Goal: Task Accomplishment & Management: Manage account settings

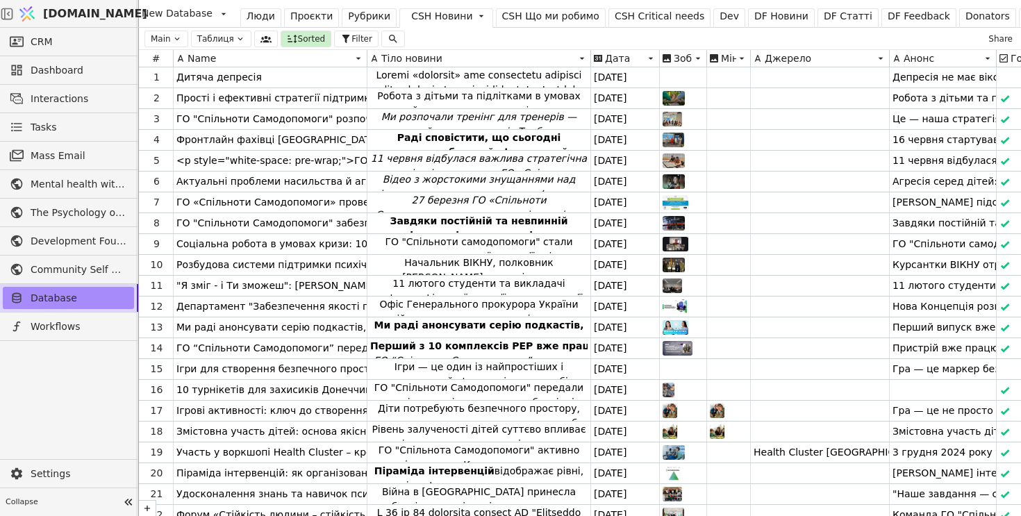
click at [258, 17] on div "Люди" at bounding box center [261, 16] width 28 height 15
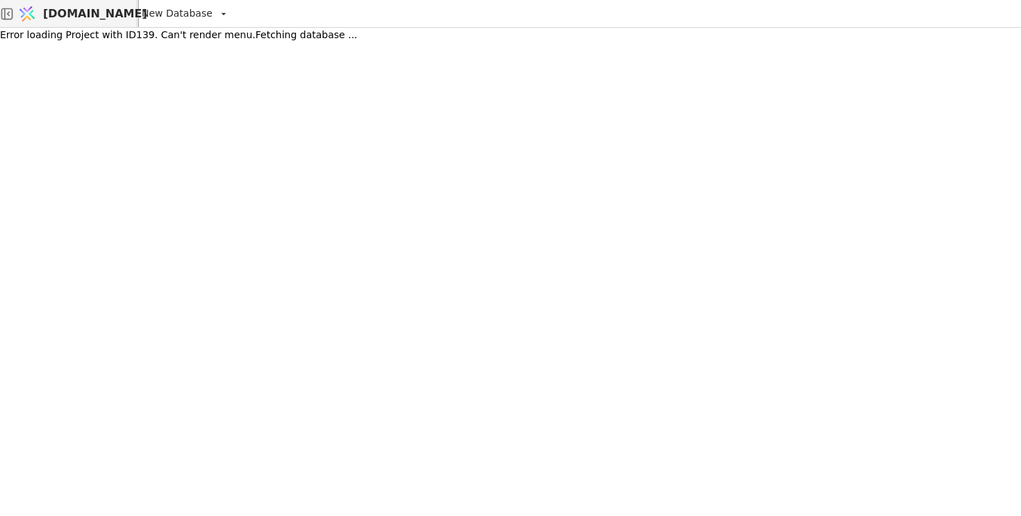
click at [73, 13] on span "[DOMAIN_NAME]" at bounding box center [95, 14] width 104 height 17
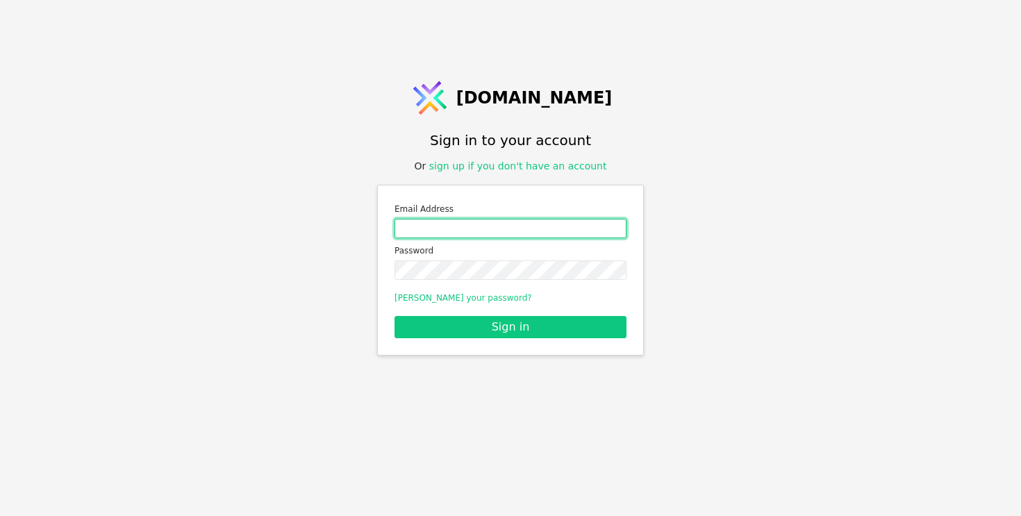
type input "roman.svystun@gmail.com"
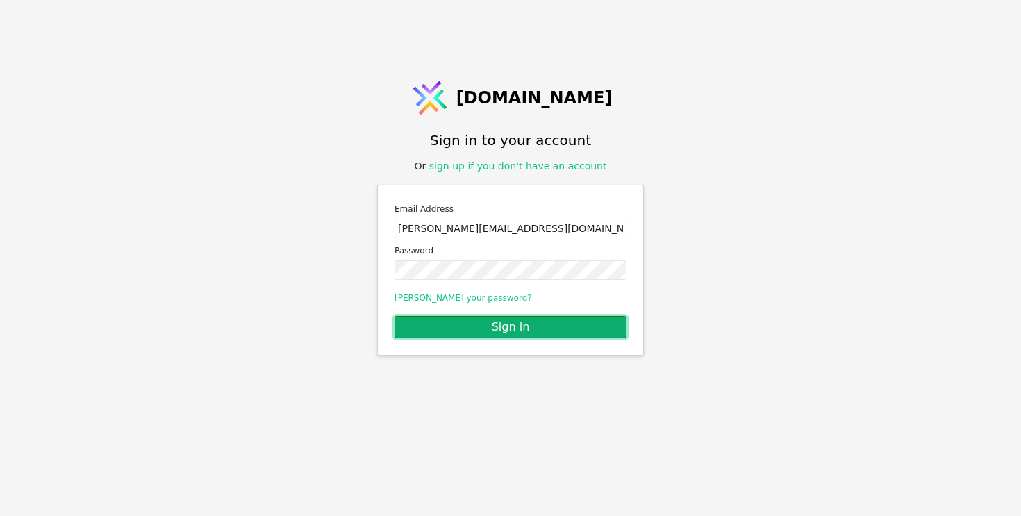
click at [461, 323] on button "Sign in" at bounding box center [511, 327] width 232 height 22
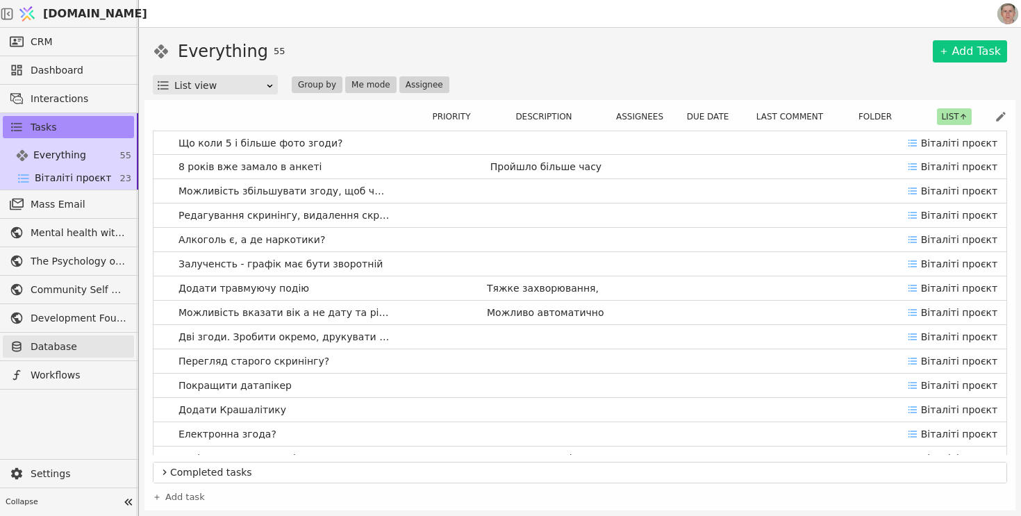
click at [90, 341] on span "Database" at bounding box center [79, 347] width 97 height 15
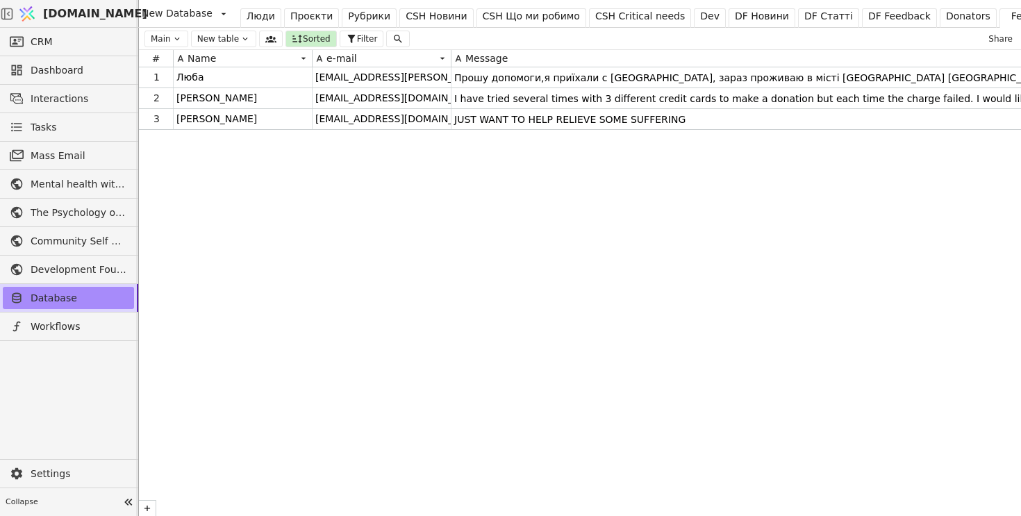
click at [258, 16] on div "Люди" at bounding box center [261, 16] width 28 height 15
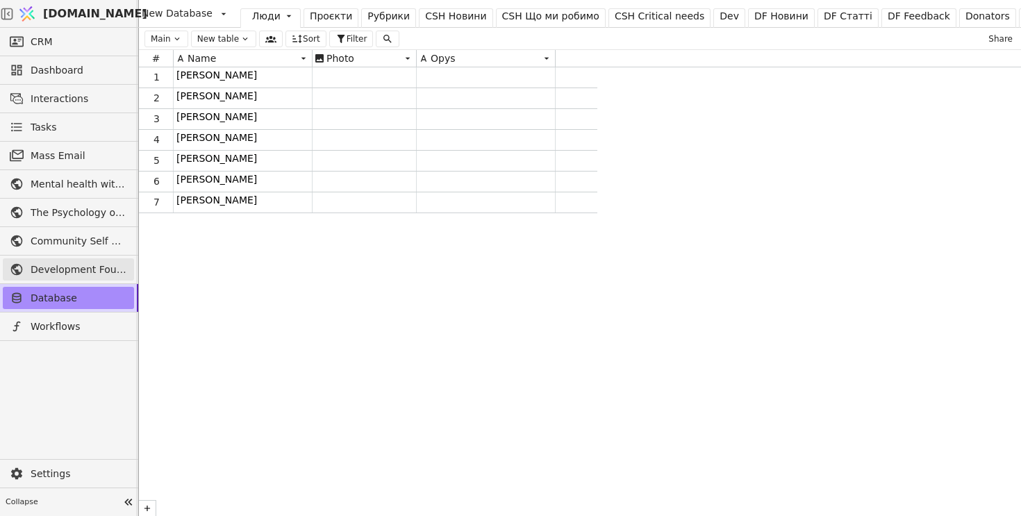
click at [61, 266] on span "Development Foundation" at bounding box center [79, 270] width 97 height 15
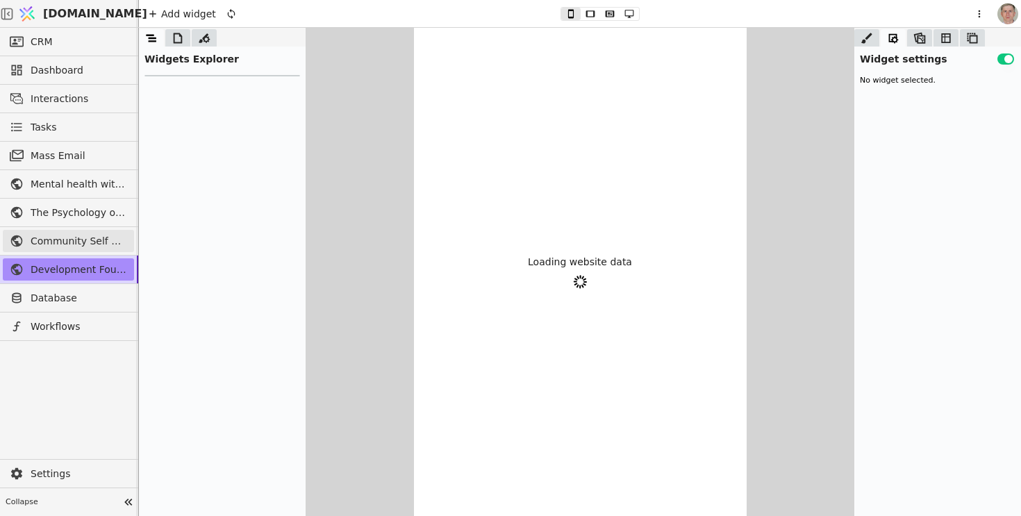
click at [70, 239] on span "Community Self Help" at bounding box center [79, 241] width 97 height 15
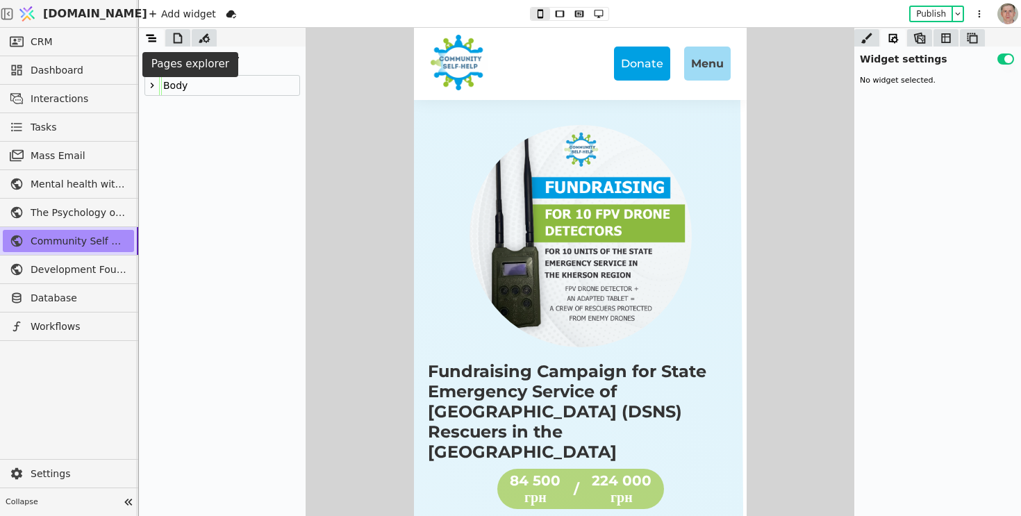
click at [176, 39] on icon at bounding box center [178, 38] width 14 height 14
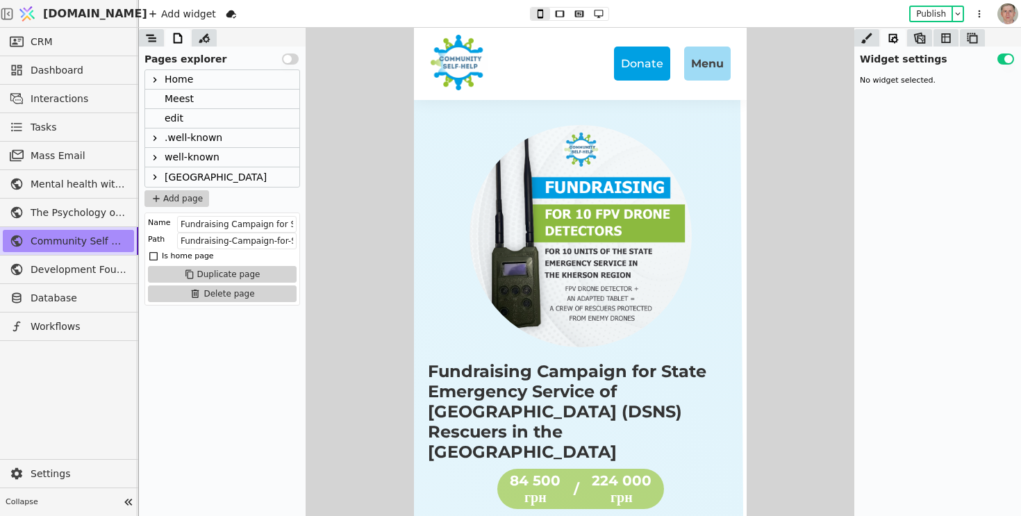
click at [193, 83] on div "Home" at bounding box center [222, 79] width 154 height 19
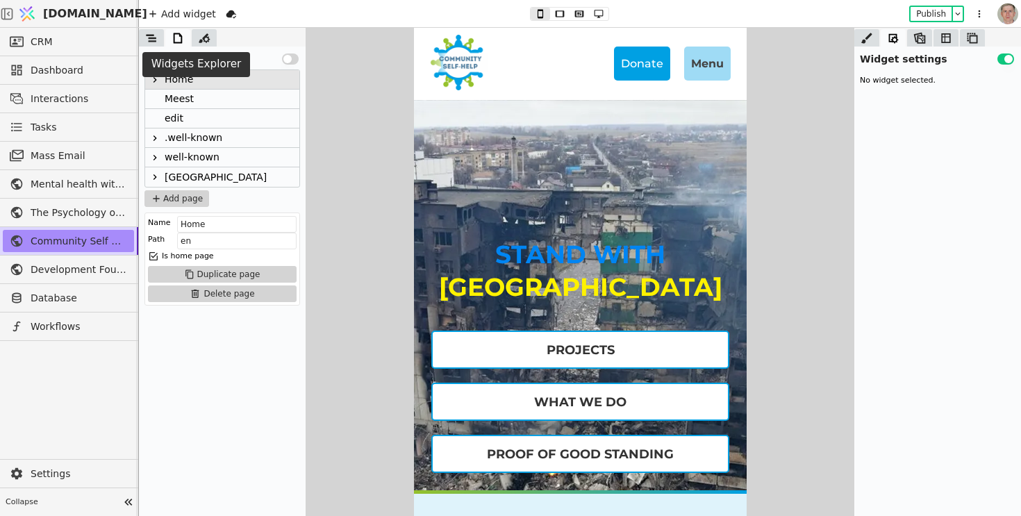
click at [154, 35] on icon at bounding box center [152, 38] width 14 height 14
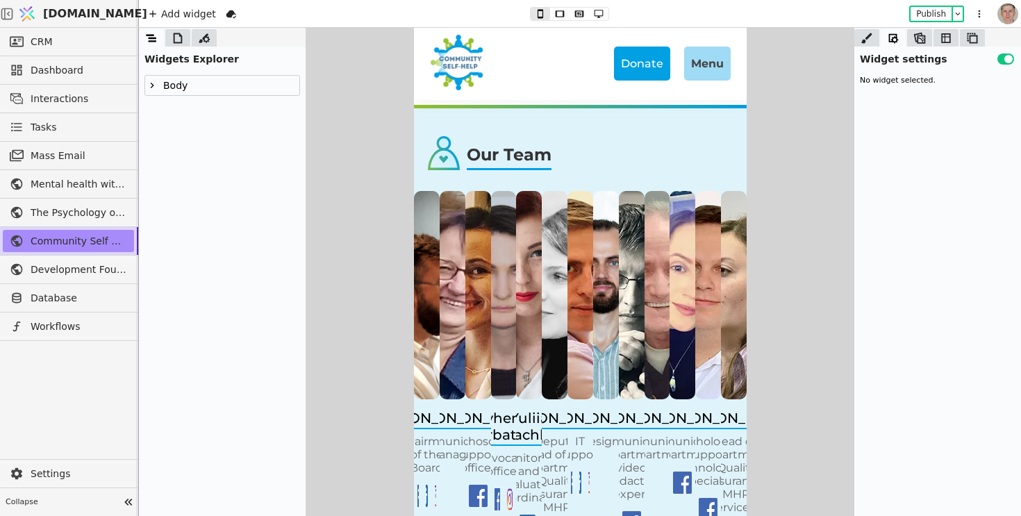
click at [425, 199] on img at bounding box center [426, 295] width 26 height 208
click at [155, 83] on icon at bounding box center [152, 85] width 11 height 11
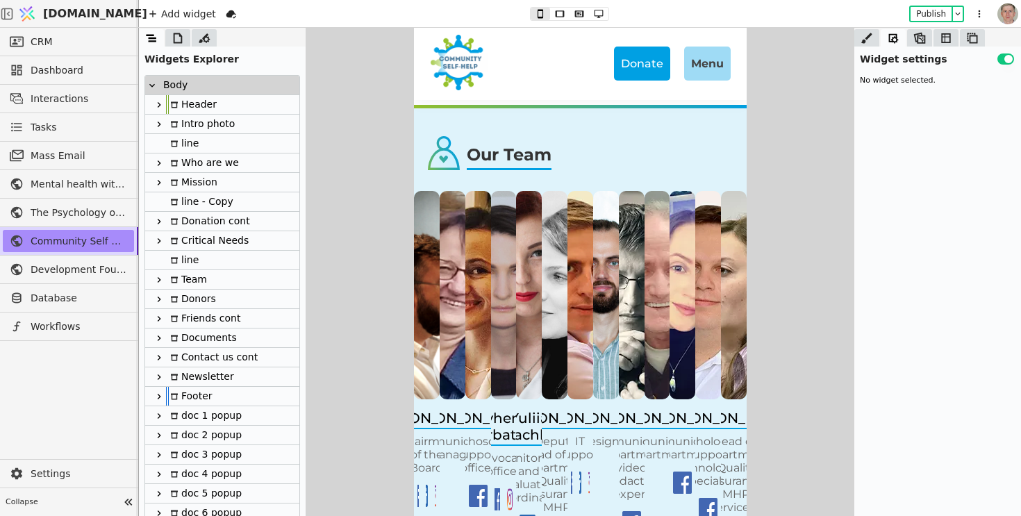
click at [499, 145] on div "Our Team" at bounding box center [508, 158] width 85 height 26
click at [456, 435] on div "Communication manager" at bounding box center [451, 448] width 91 height 26
click at [470, 379] on div "Vitalii Kharechko Chairman of the Board Vira Iskovych Communication manager Kat…" at bounding box center [579, 378] width 333 height 375
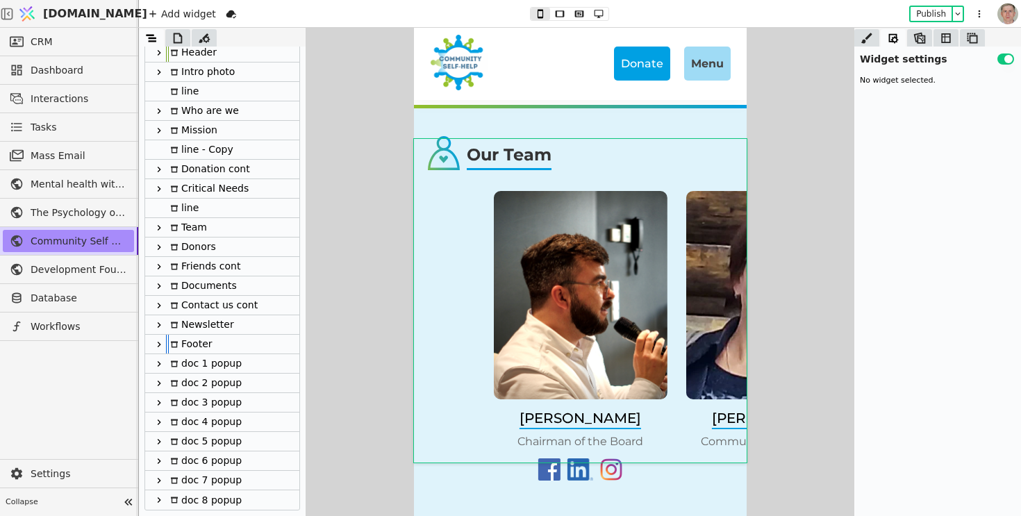
click at [160, 220] on div at bounding box center [159, 228] width 14 height 17
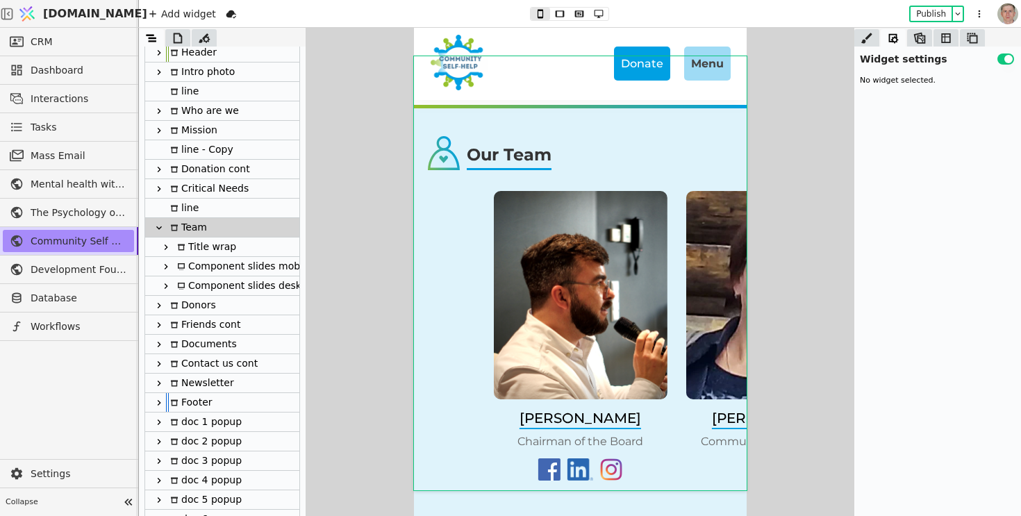
click at [224, 245] on div "Title wrap" at bounding box center [204, 247] width 63 height 19
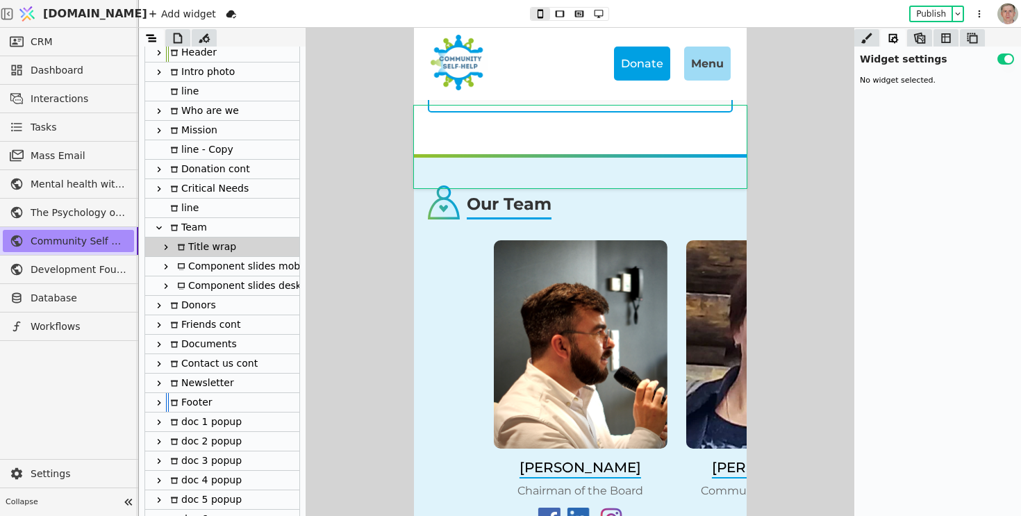
click at [582, 263] on img at bounding box center [580, 344] width 174 height 208
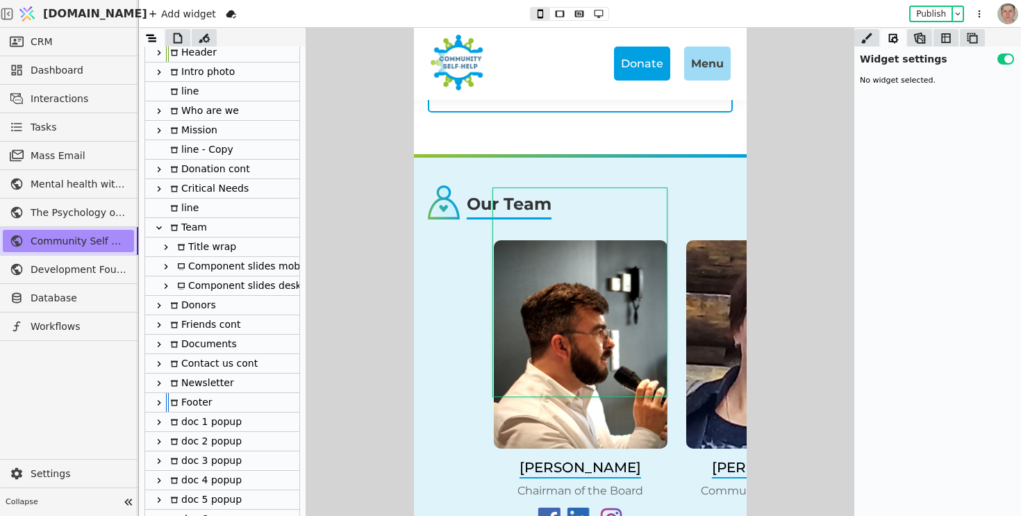
click at [167, 245] on icon at bounding box center [165, 247] width 11 height 11
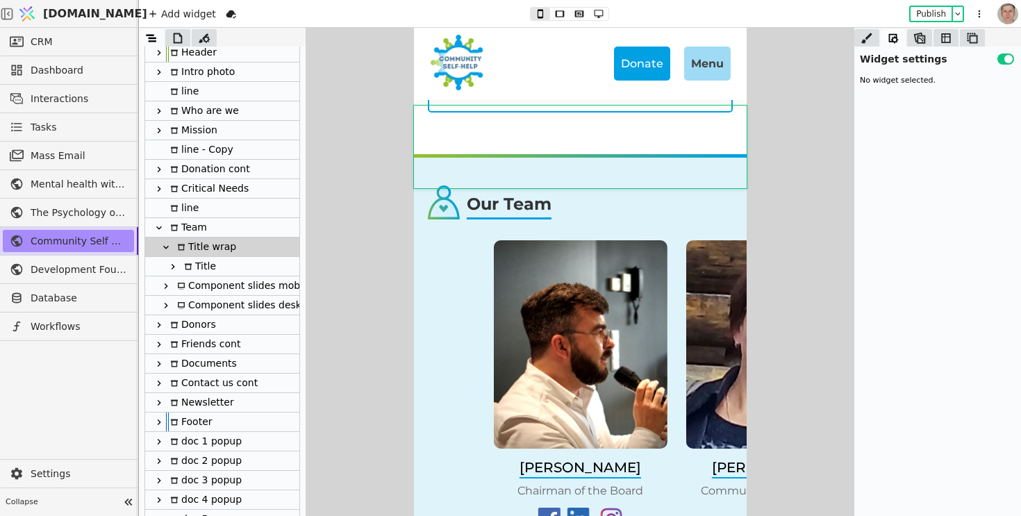
click at [167, 245] on icon at bounding box center [165, 247] width 11 height 11
click at [206, 266] on div "Title" at bounding box center [198, 266] width 36 height 19
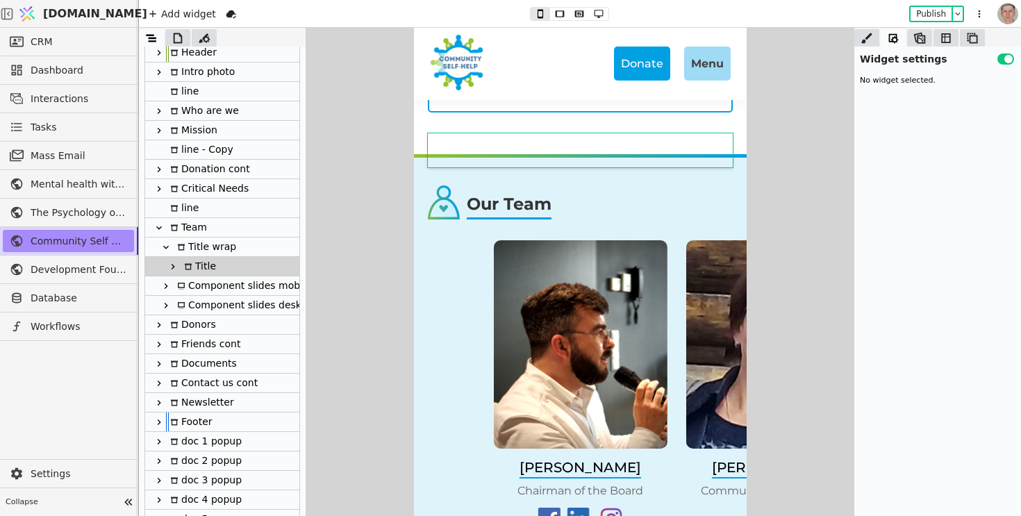
click at [175, 263] on icon at bounding box center [172, 266] width 11 height 11
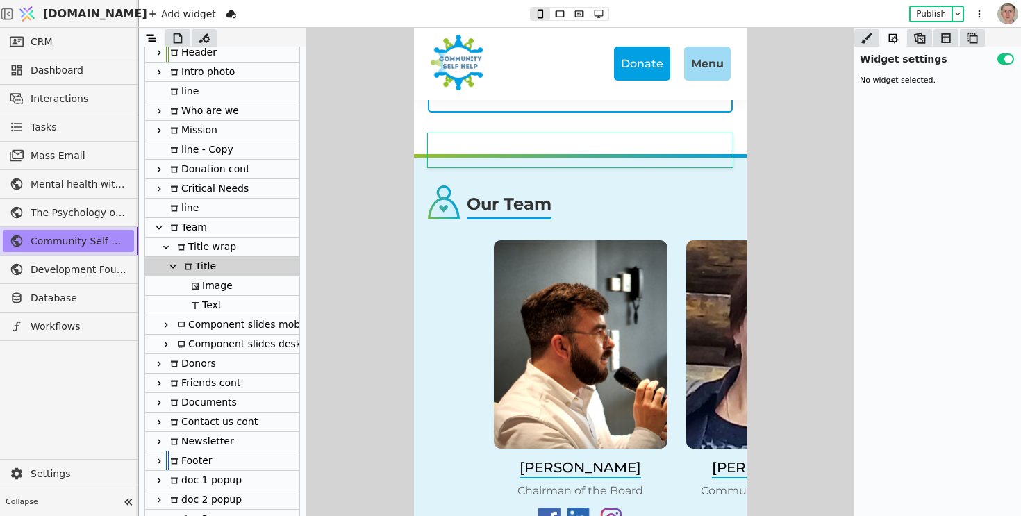
click at [162, 322] on icon at bounding box center [165, 325] width 11 height 11
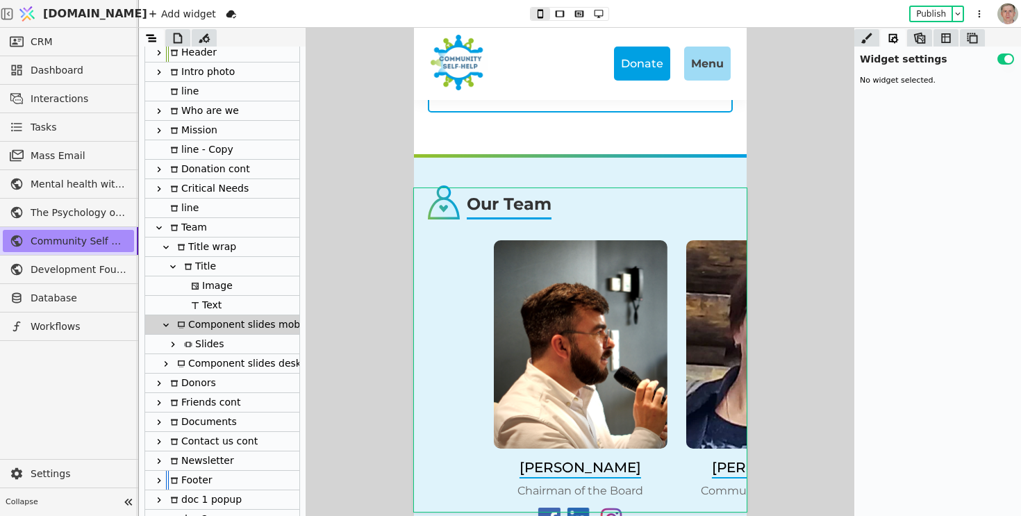
click at [170, 341] on icon at bounding box center [172, 344] width 11 height 11
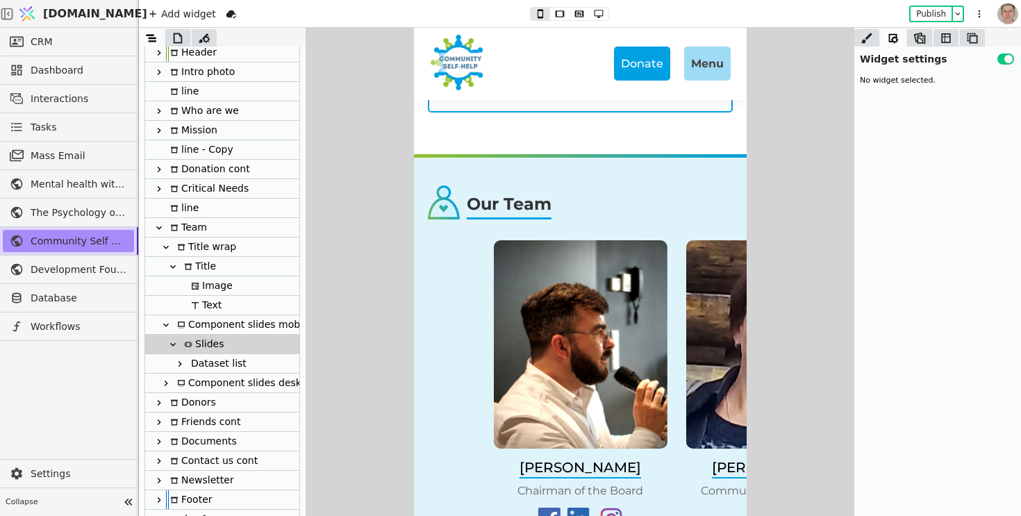
click at [210, 365] on div "Dataset list" at bounding box center [217, 363] width 60 height 19
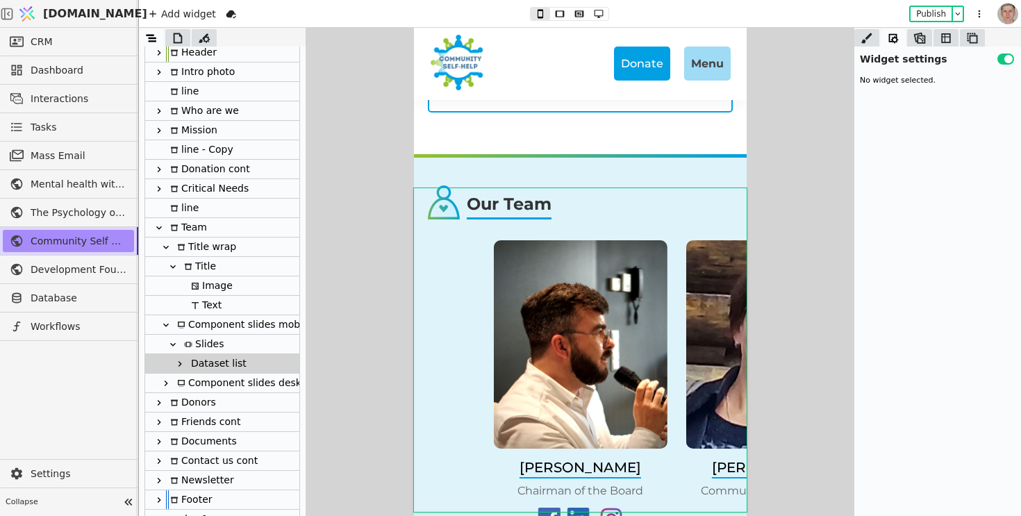
click at [174, 363] on icon at bounding box center [179, 364] width 11 height 11
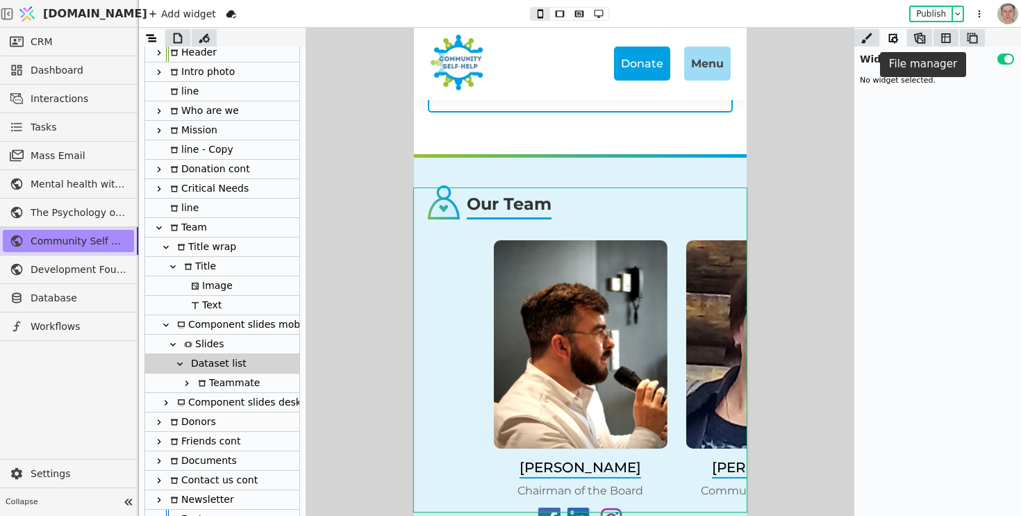
click at [915, 40] on icon at bounding box center [920, 38] width 14 height 14
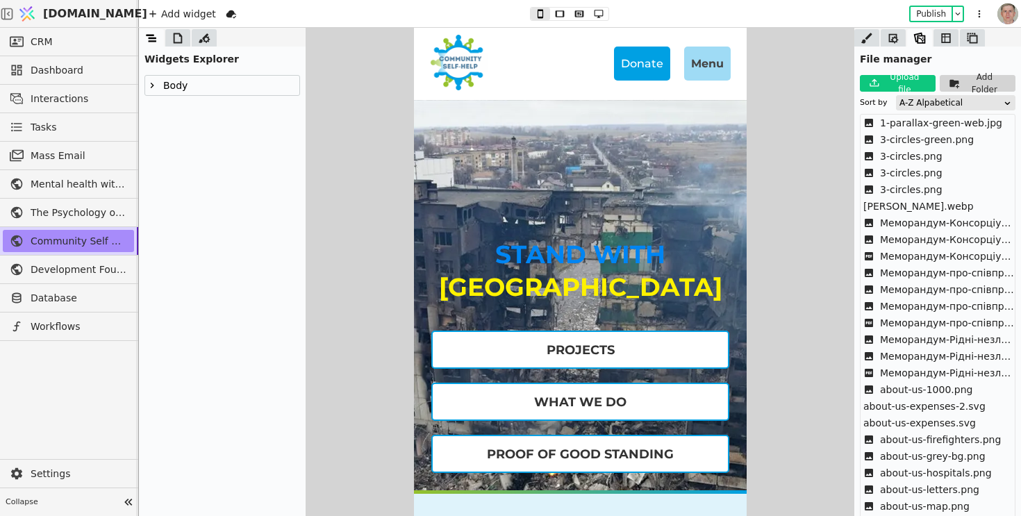
click at [621, 99] on div "Donate Menu Home News What we do Critical needs Projects About us EN UA Donate" at bounding box center [579, 64] width 333 height 72
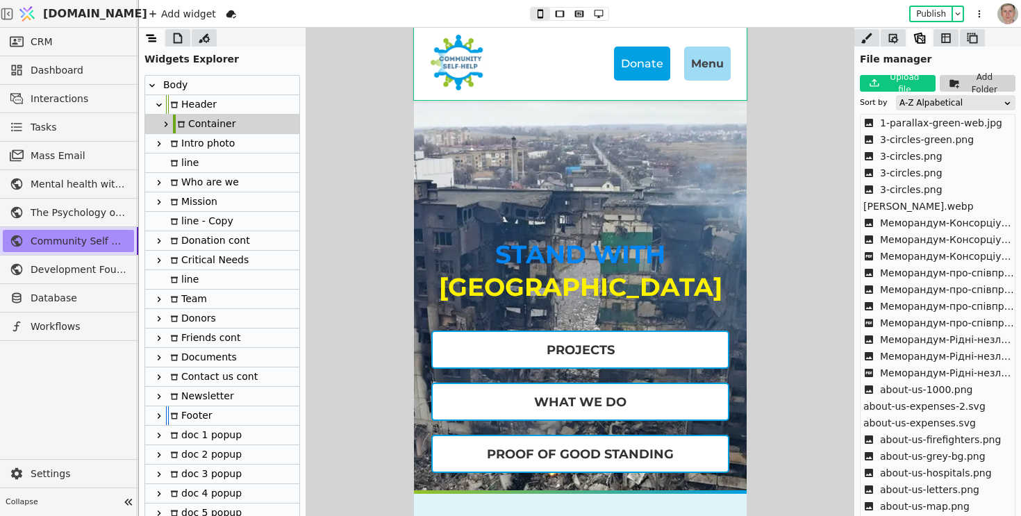
click at [161, 297] on icon at bounding box center [159, 299] width 11 height 11
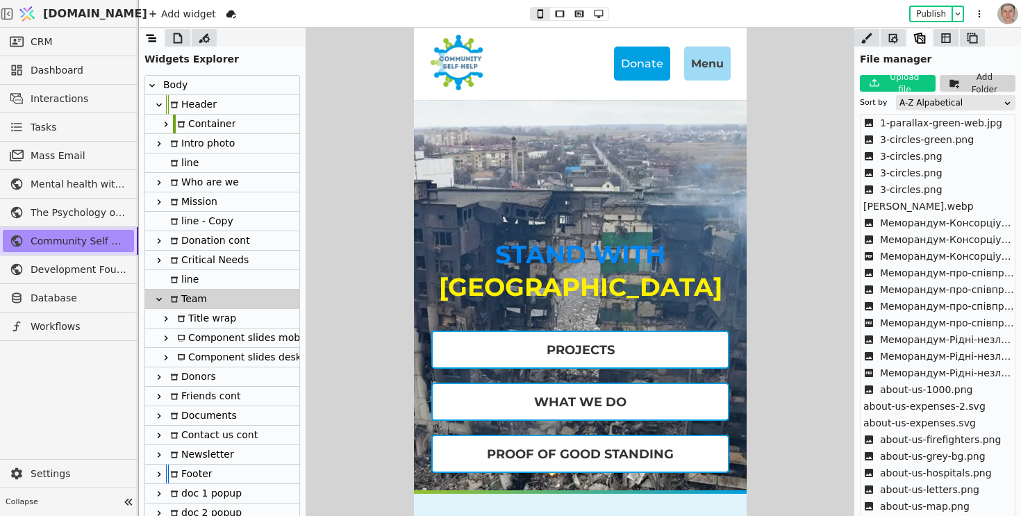
click at [169, 318] on icon at bounding box center [165, 318] width 11 height 11
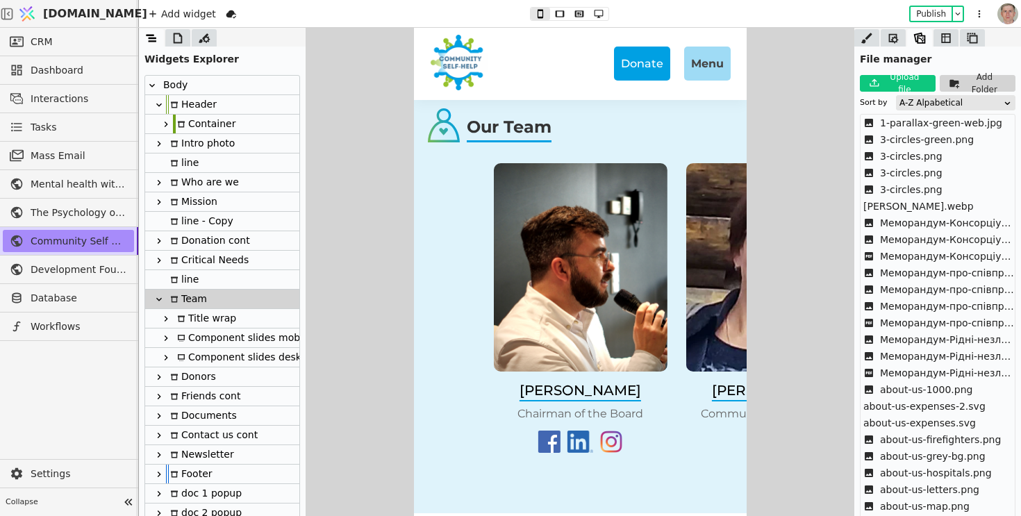
scroll to position [2621, 0]
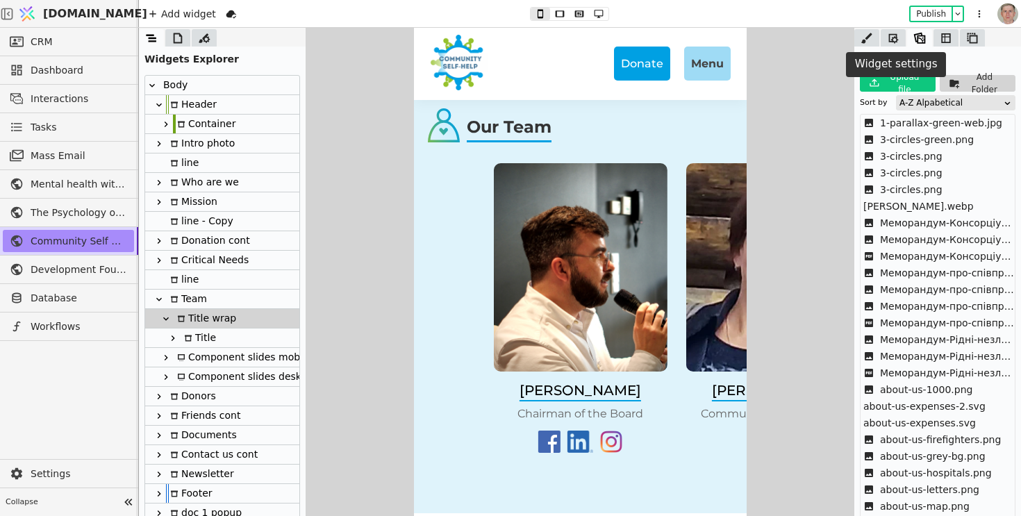
click at [891, 43] on icon at bounding box center [894, 38] width 14 height 14
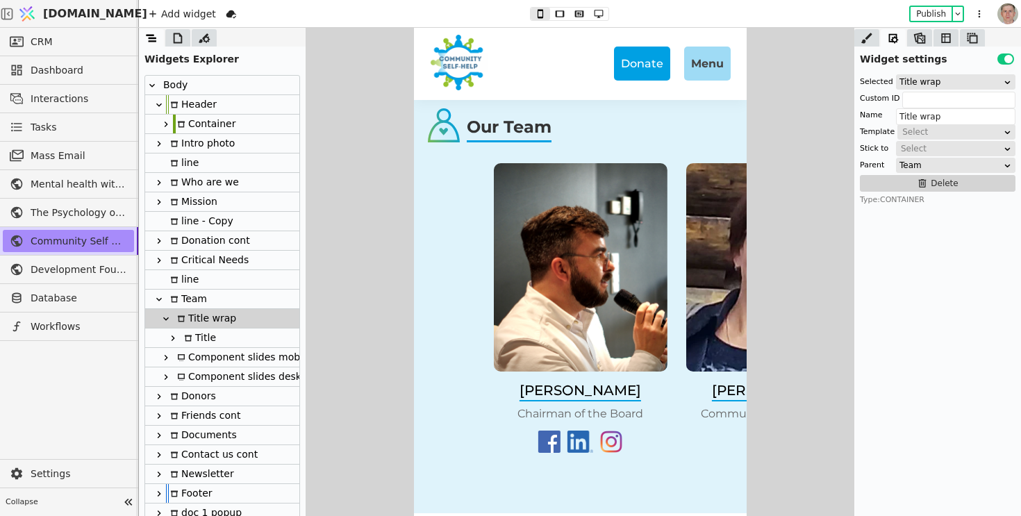
click at [175, 334] on icon at bounding box center [172, 338] width 11 height 11
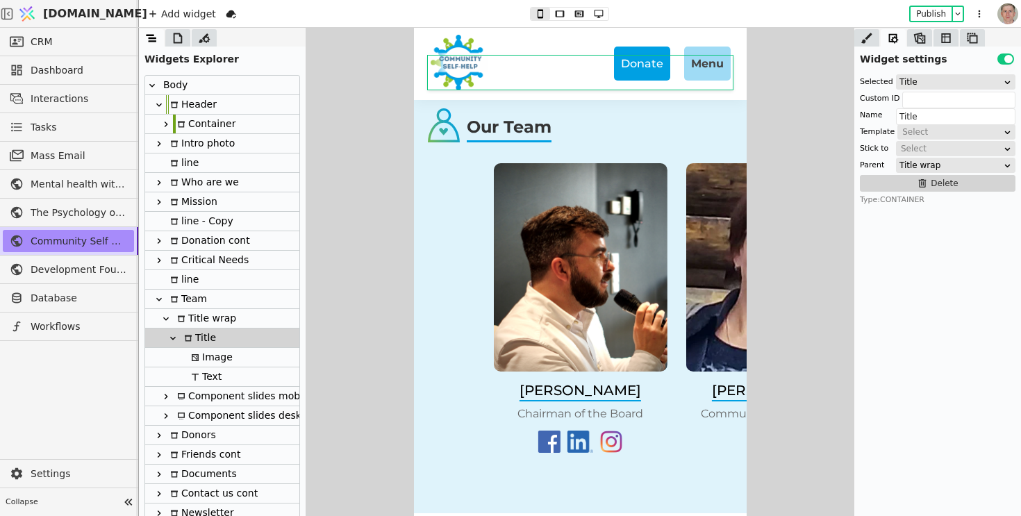
click at [168, 393] on icon at bounding box center [165, 396] width 11 height 11
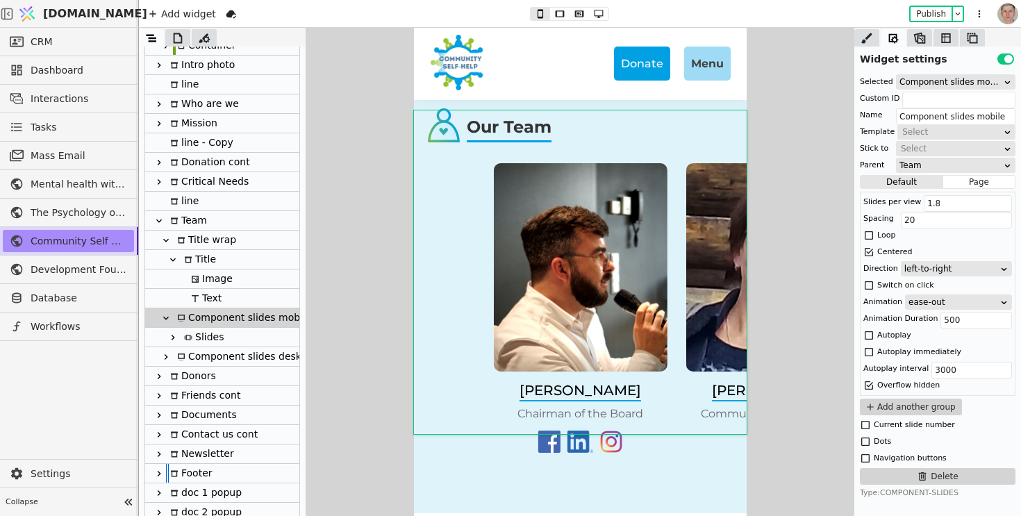
scroll to position [89, 0]
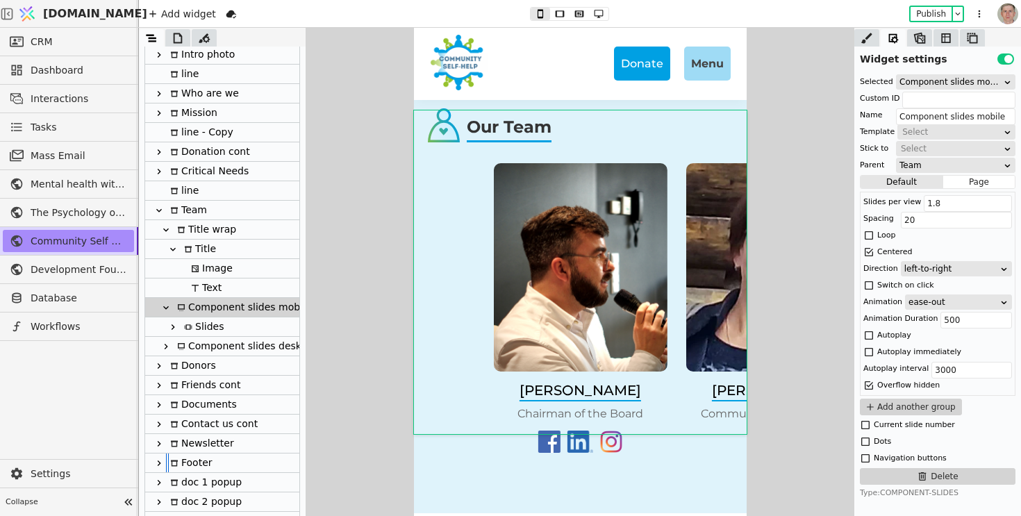
click at [174, 324] on icon at bounding box center [172, 327] width 11 height 11
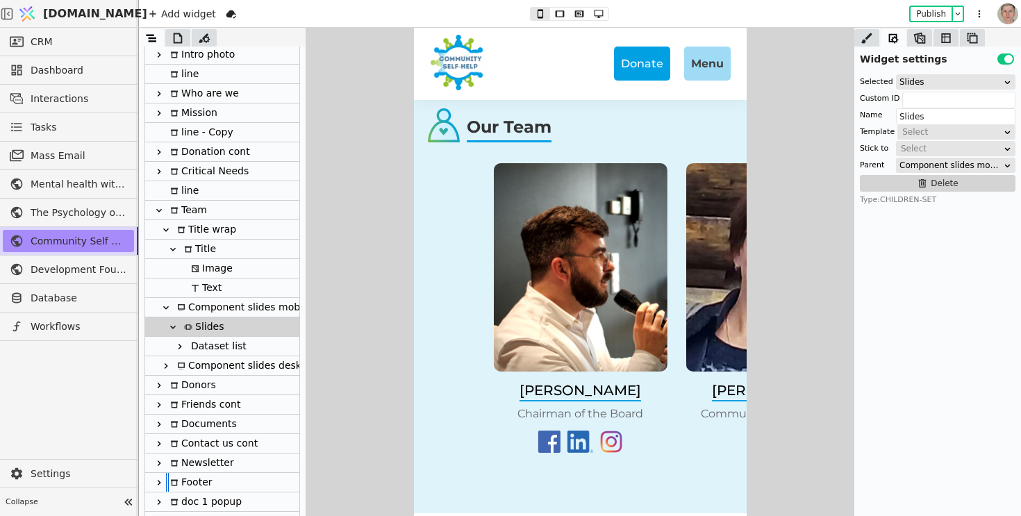
click at [226, 343] on div "Dataset list" at bounding box center [217, 346] width 60 height 19
type input "Dataset list"
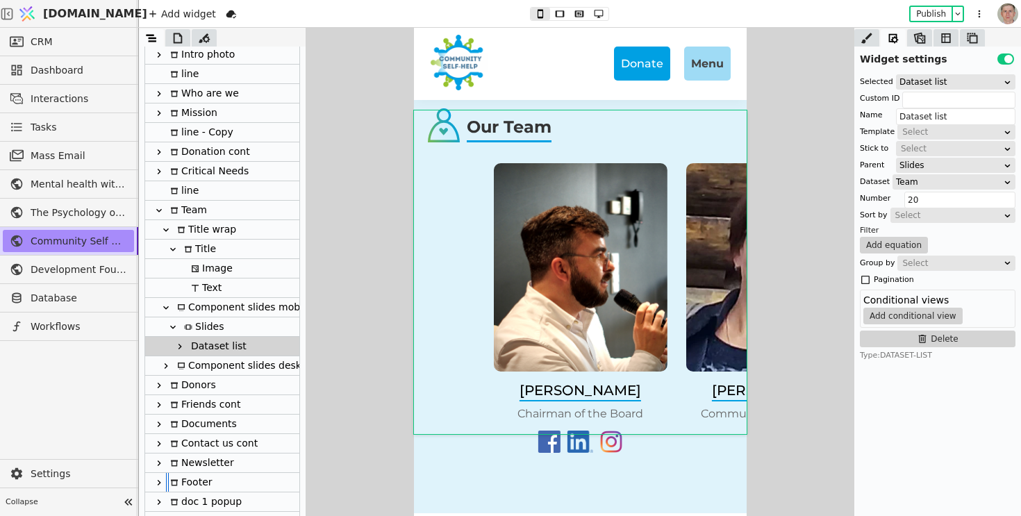
click at [934, 178] on div "Team" at bounding box center [949, 182] width 107 height 14
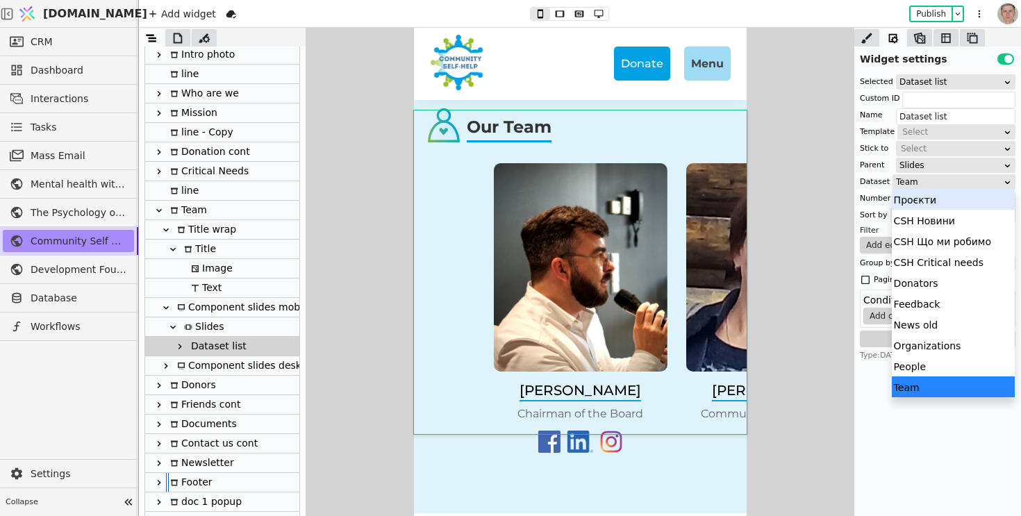
scroll to position [7, 0]
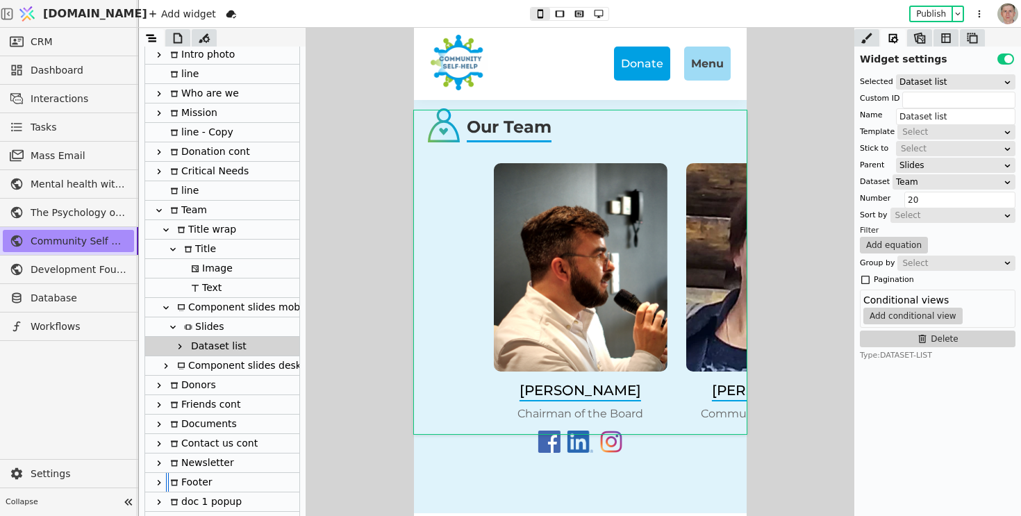
click at [792, 250] on div at bounding box center [580, 272] width 882 height 488
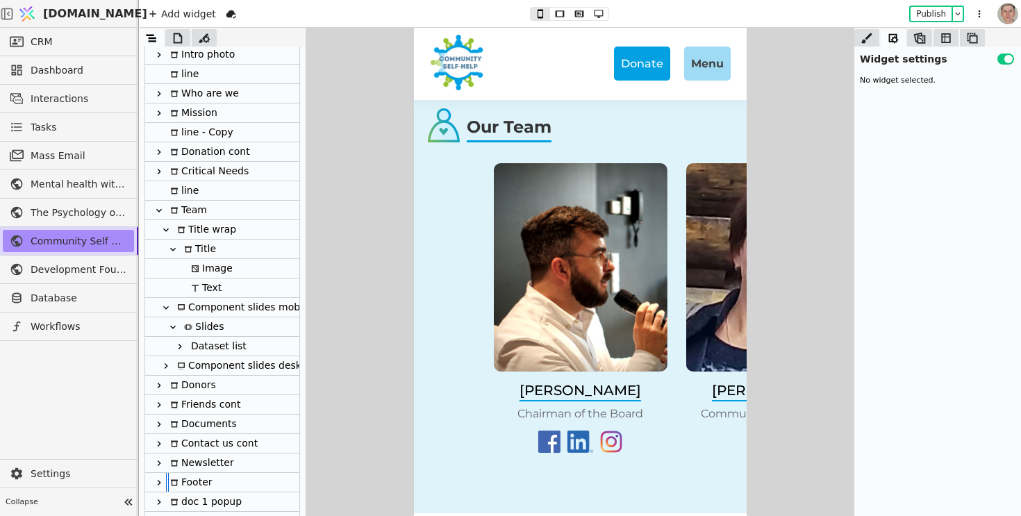
click at [168, 363] on icon at bounding box center [165, 366] width 11 height 11
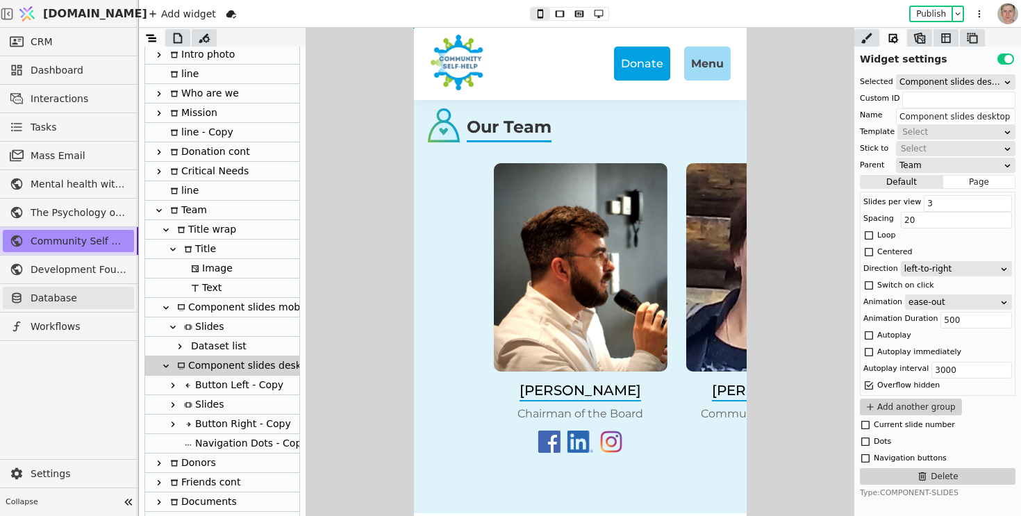
click at [85, 291] on span "Database" at bounding box center [79, 298] width 97 height 15
click at [937, 10] on button "Publish" at bounding box center [931, 14] width 41 height 14
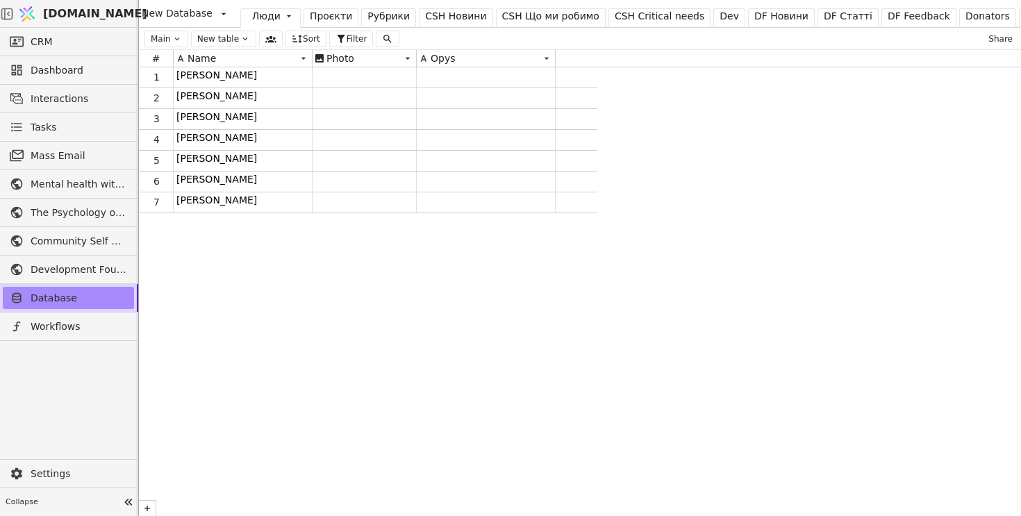
click at [264, 14] on div "Люди" at bounding box center [266, 16] width 28 height 15
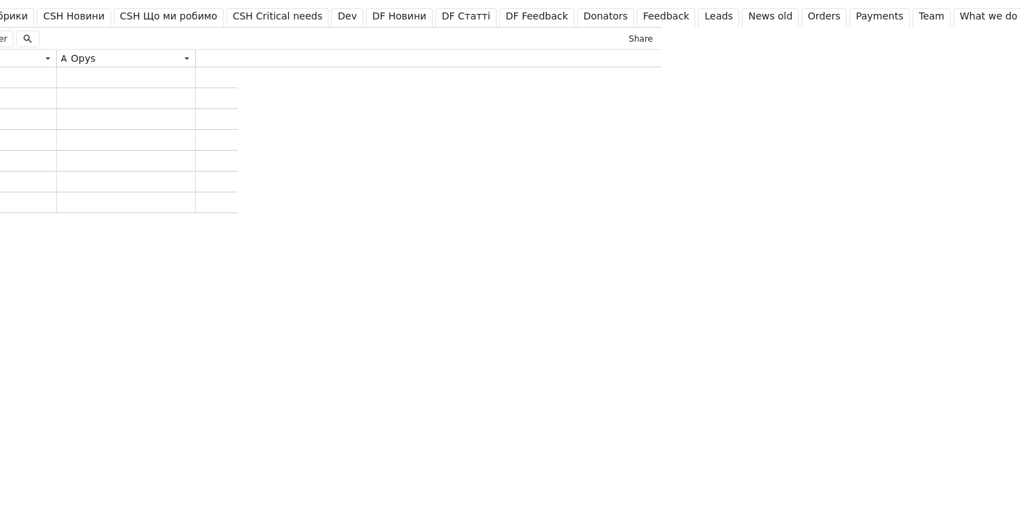
scroll to position [0, 363]
click at [916, 15] on div "Team" at bounding box center [929, 16] width 26 height 15
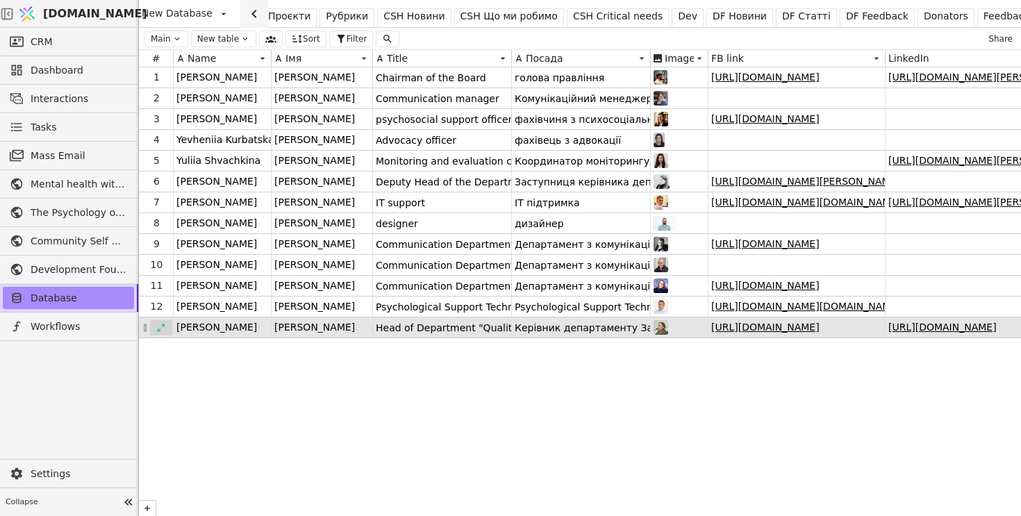
click at [159, 325] on icon at bounding box center [161, 328] width 10 height 10
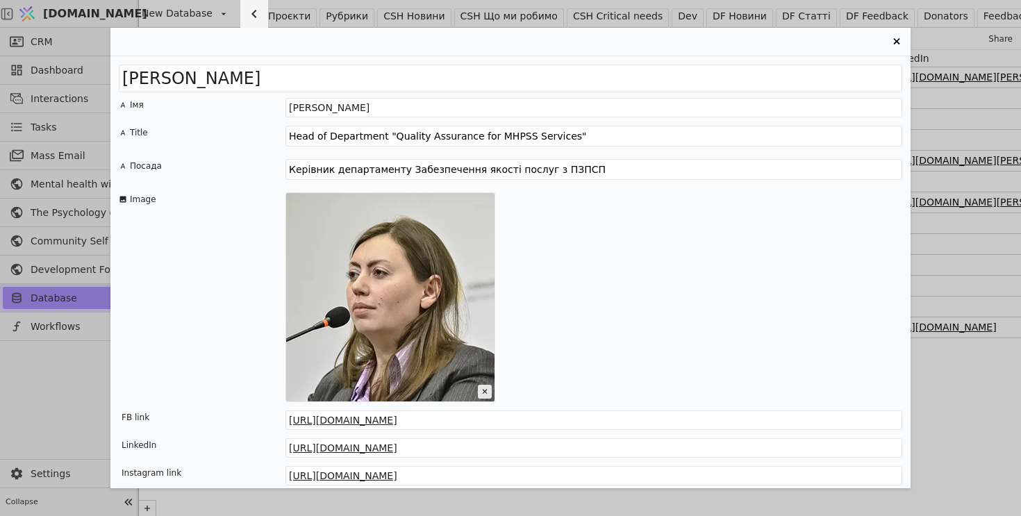
scroll to position [30, 0]
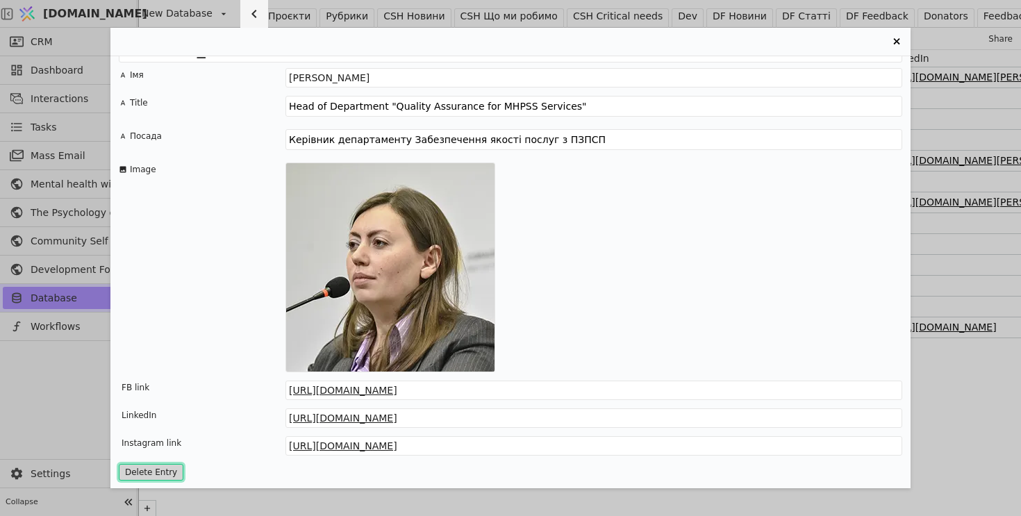
click at [145, 470] on button "Delete Entry" at bounding box center [151, 472] width 65 height 17
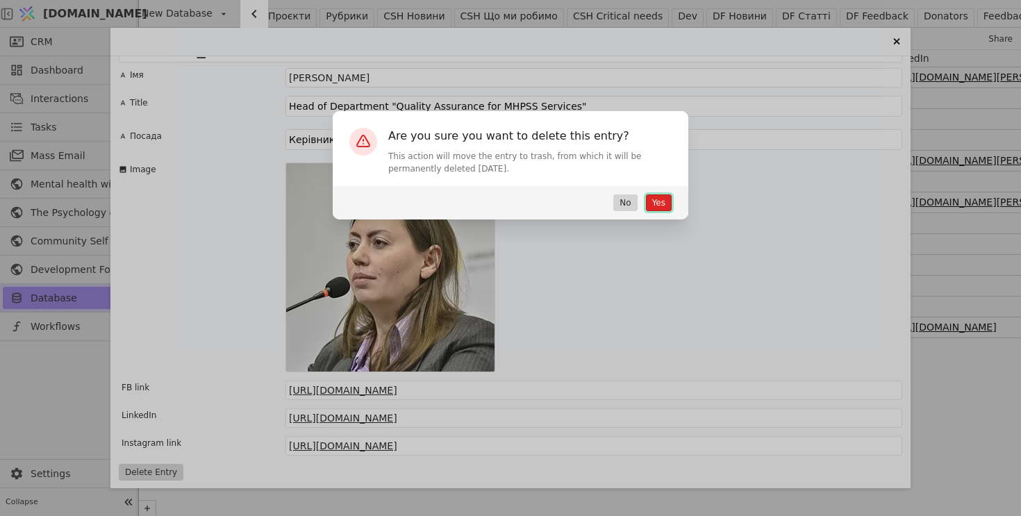
click at [662, 201] on button "Yes" at bounding box center [659, 203] width 26 height 17
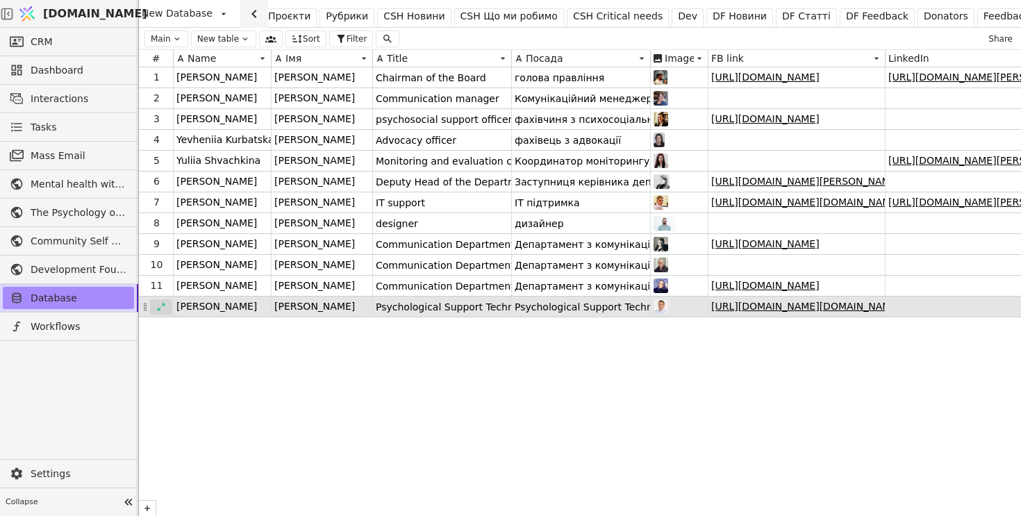
click at [156, 305] on icon at bounding box center [161, 307] width 10 height 10
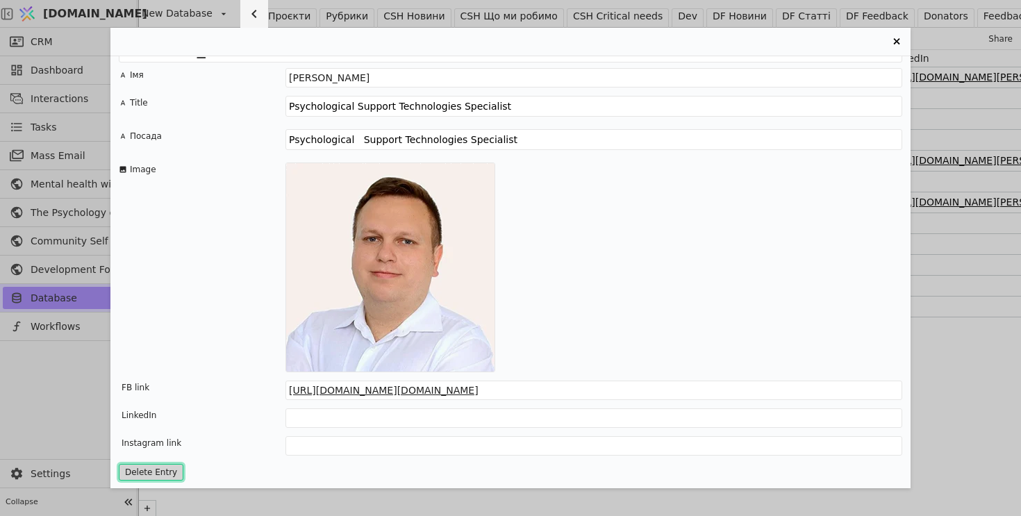
click at [139, 470] on button "Delete Entry" at bounding box center [151, 472] width 65 height 17
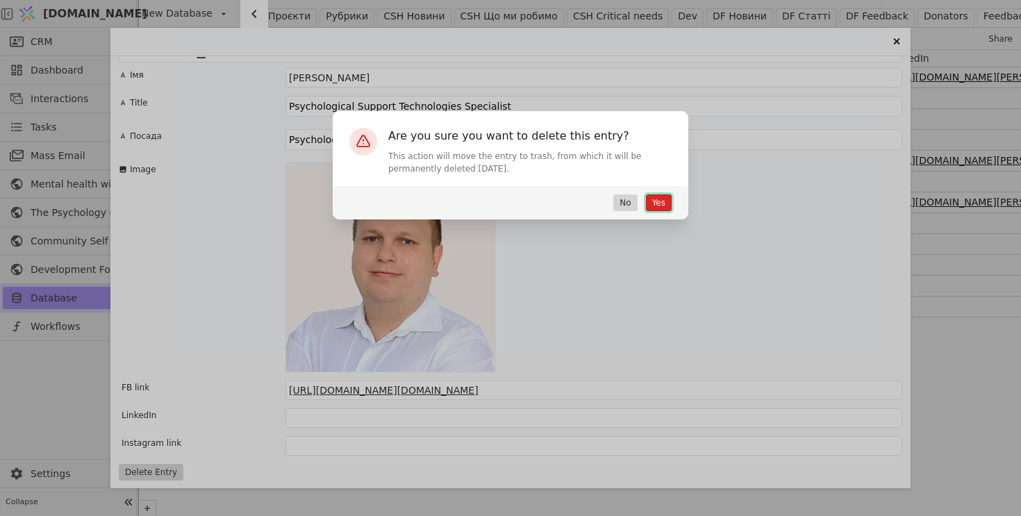
click at [656, 202] on button "Yes" at bounding box center [659, 203] width 26 height 17
